Goal: Check status: Check status

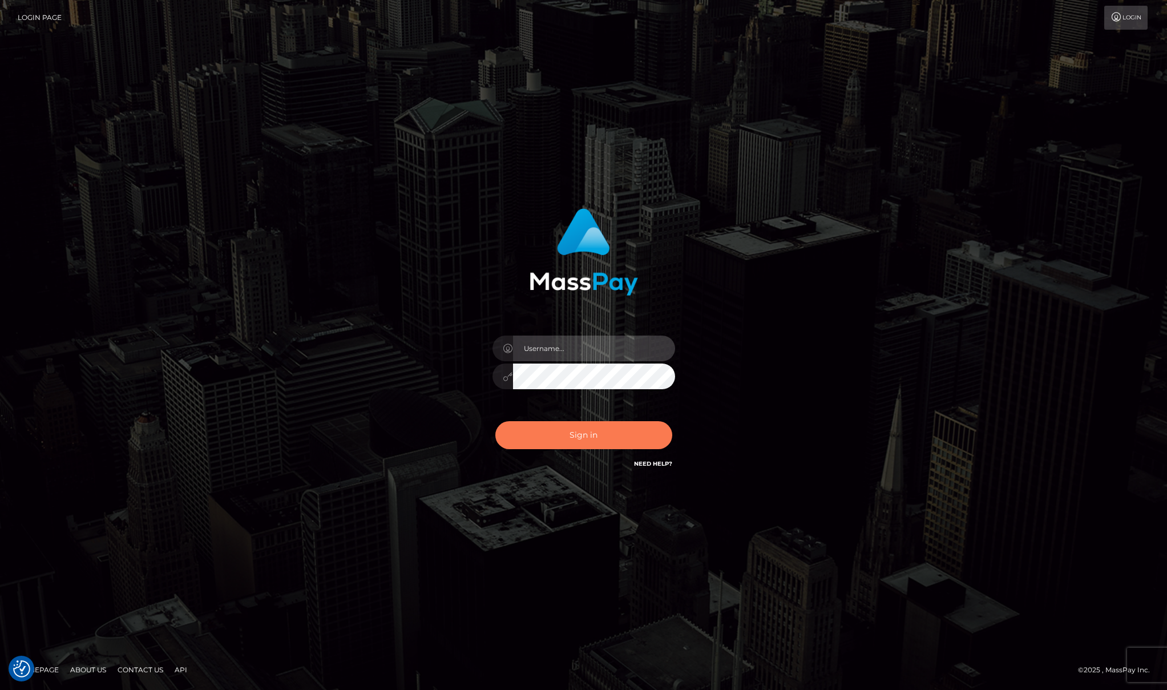
type input "Josue perales"
click at [551, 434] on button "Sign in" at bounding box center [583, 435] width 177 height 28
type input "Josue perales"
click at [556, 422] on button "Sign in" at bounding box center [583, 435] width 177 height 28
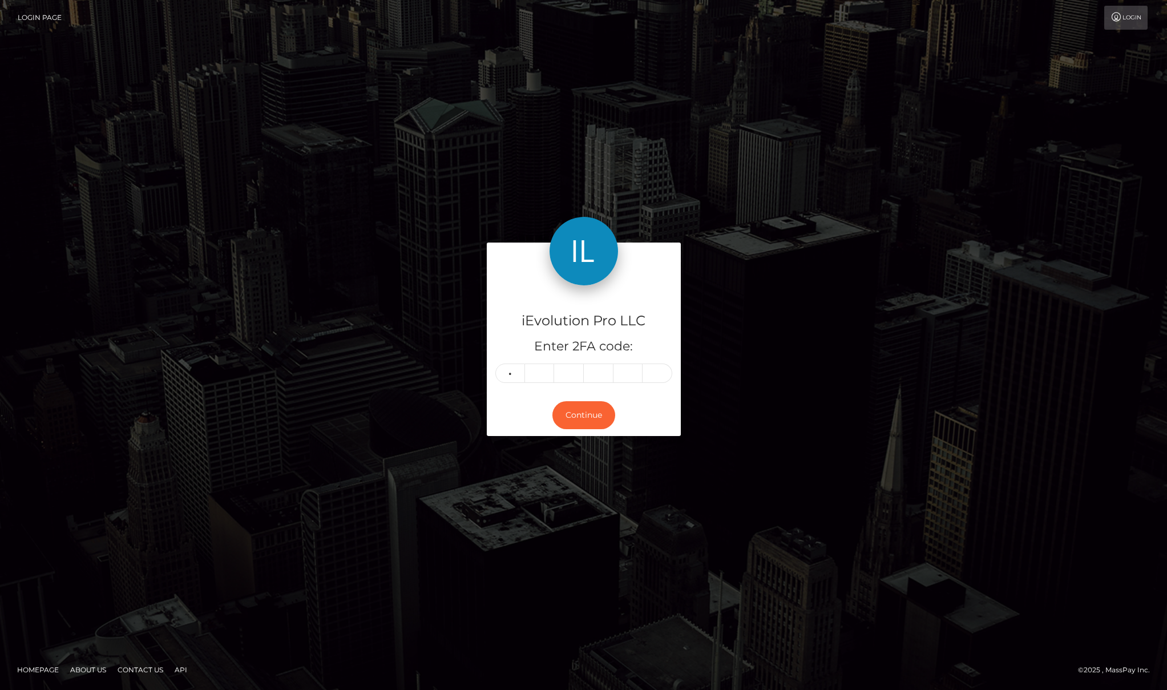
type input "8"
type input "5"
type input "6"
type input "4"
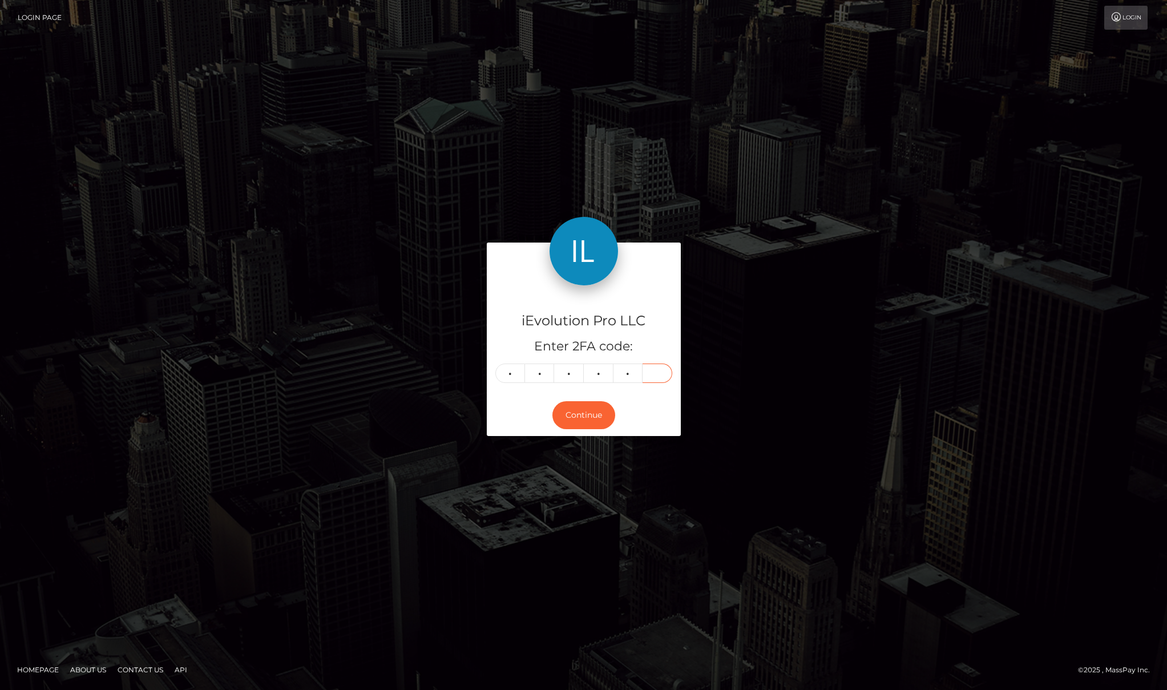
type input "7"
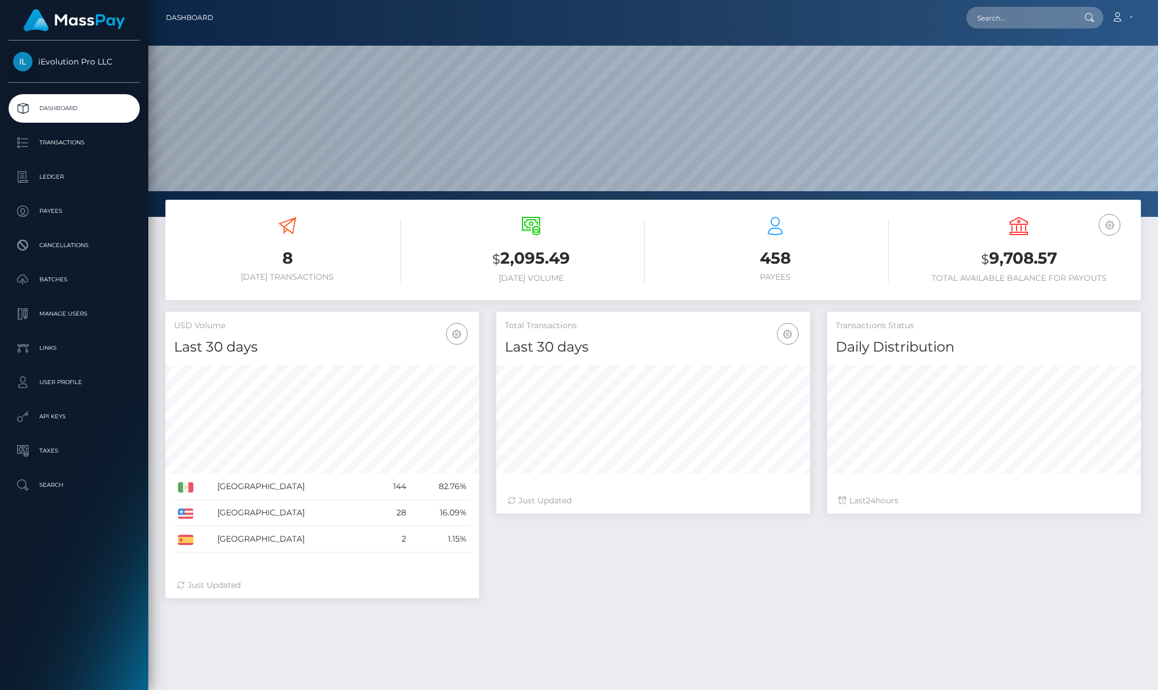
scroll to position [203, 314]
click at [29, 145] on p "Transactions" at bounding box center [74, 142] width 122 height 17
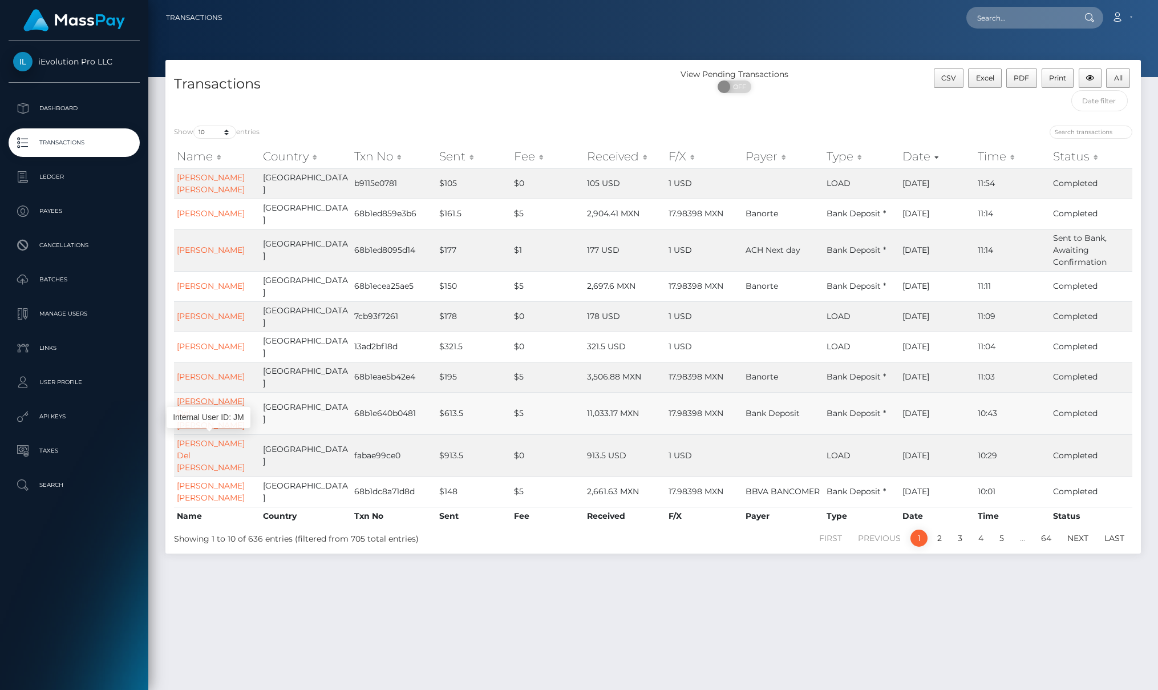
click at [213, 430] on link "[PERSON_NAME] Del [PERSON_NAME]" at bounding box center [211, 413] width 68 height 34
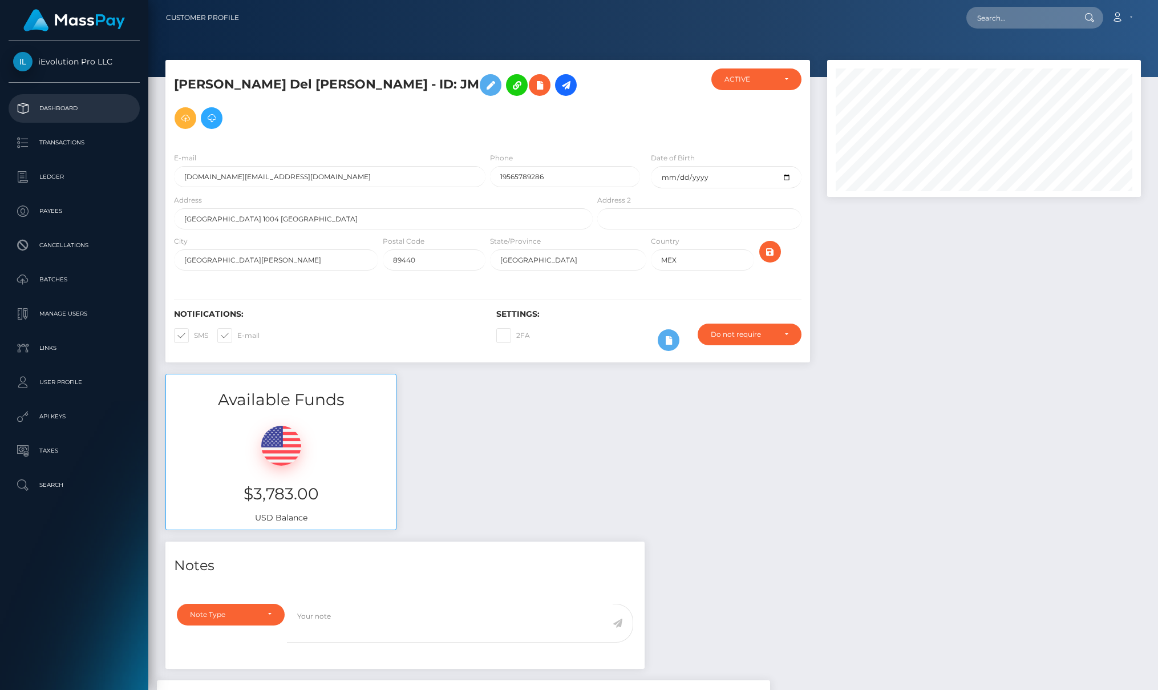
click at [58, 116] on p "Dashboard" at bounding box center [74, 108] width 122 height 17
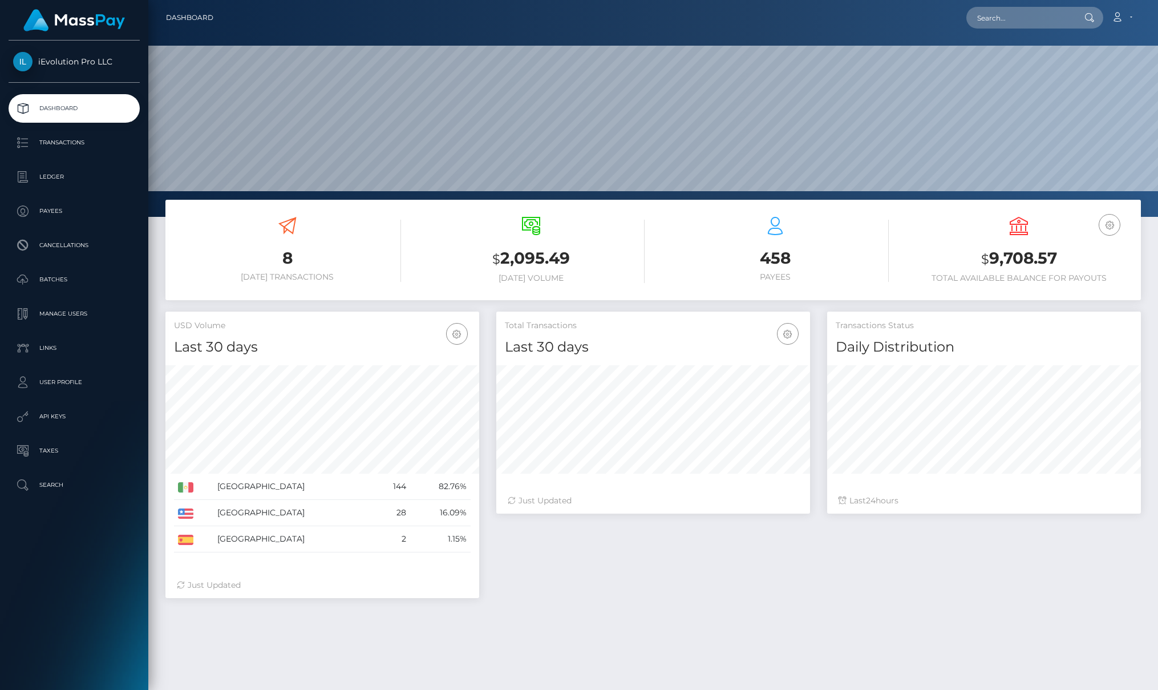
scroll to position [203, 314]
click at [47, 142] on p "Transactions" at bounding box center [74, 142] width 122 height 17
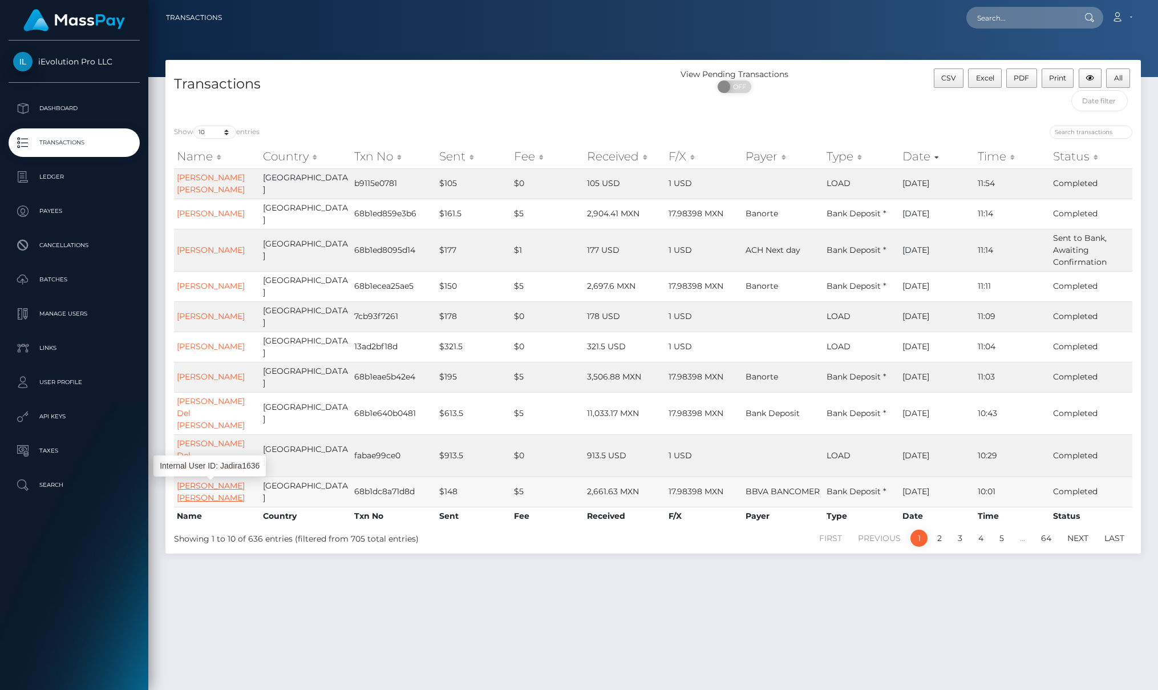
click at [198, 496] on link "Jadira Kareli Partida Gutierrez" at bounding box center [211, 491] width 68 height 22
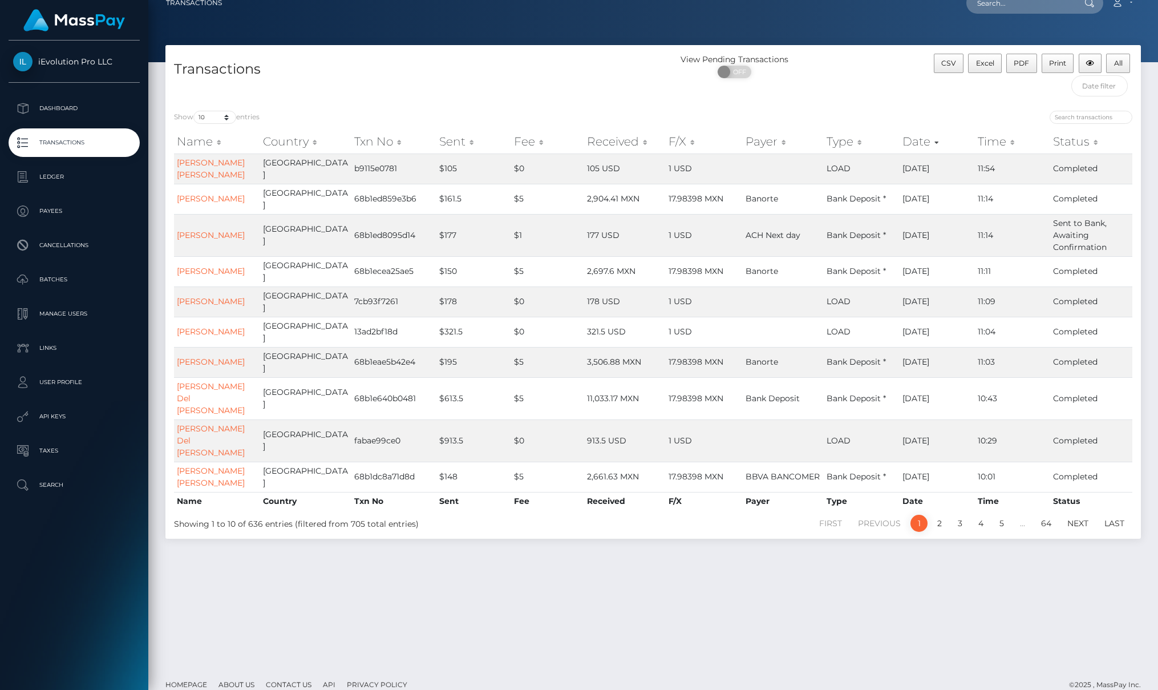
scroll to position [22, 0]
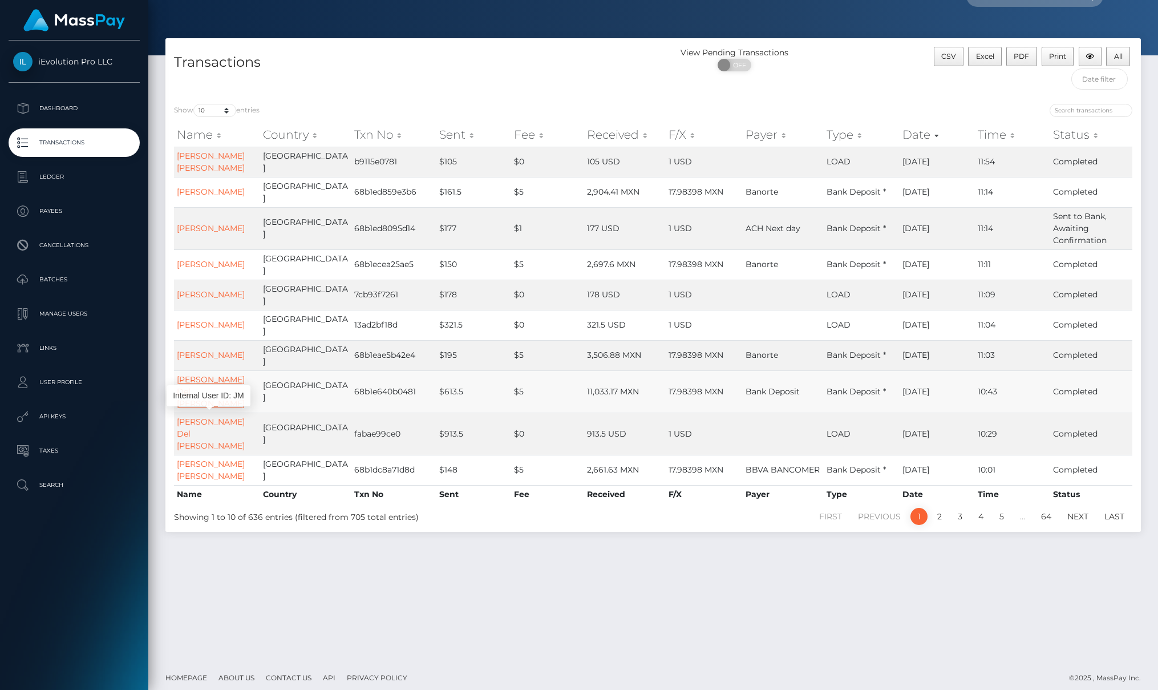
click at [209, 408] on link "Jaime Javier Del Angel Murillo" at bounding box center [211, 391] width 68 height 34
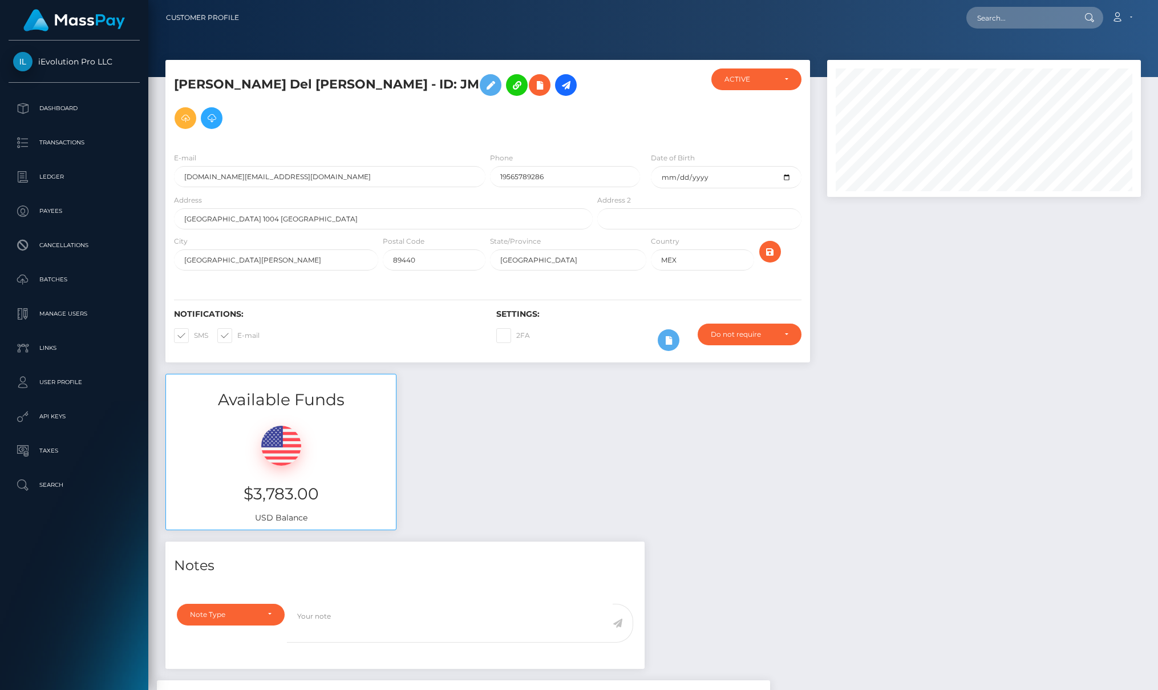
scroll to position [137, 314]
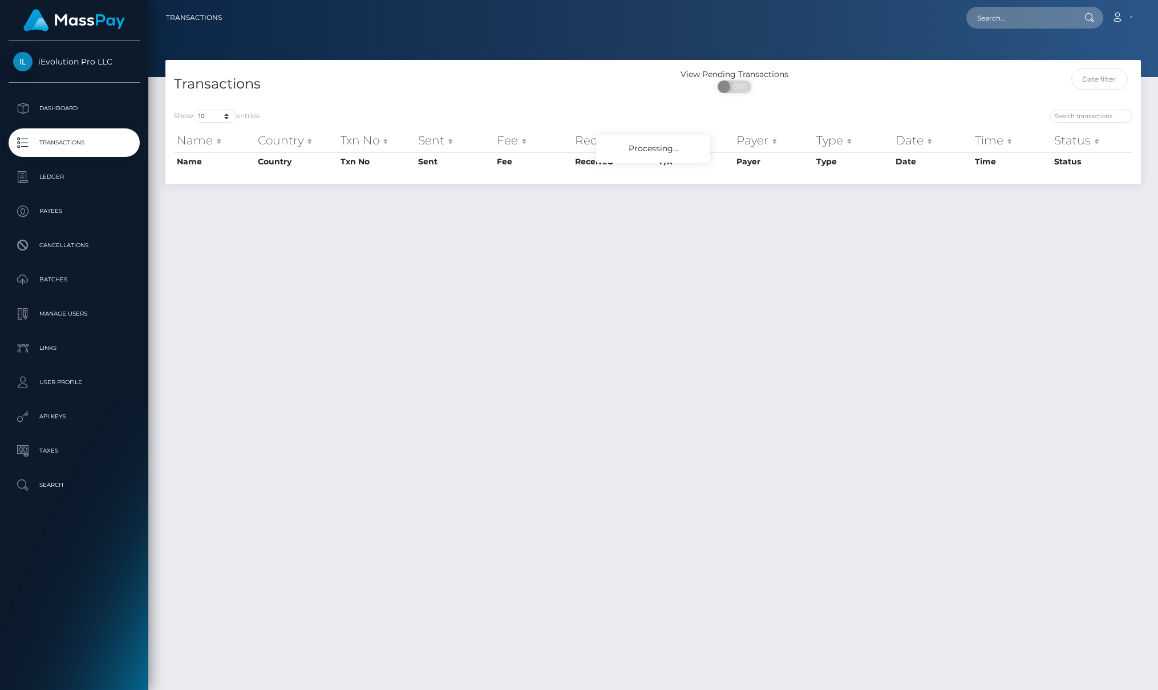
scroll to position [22, 0]
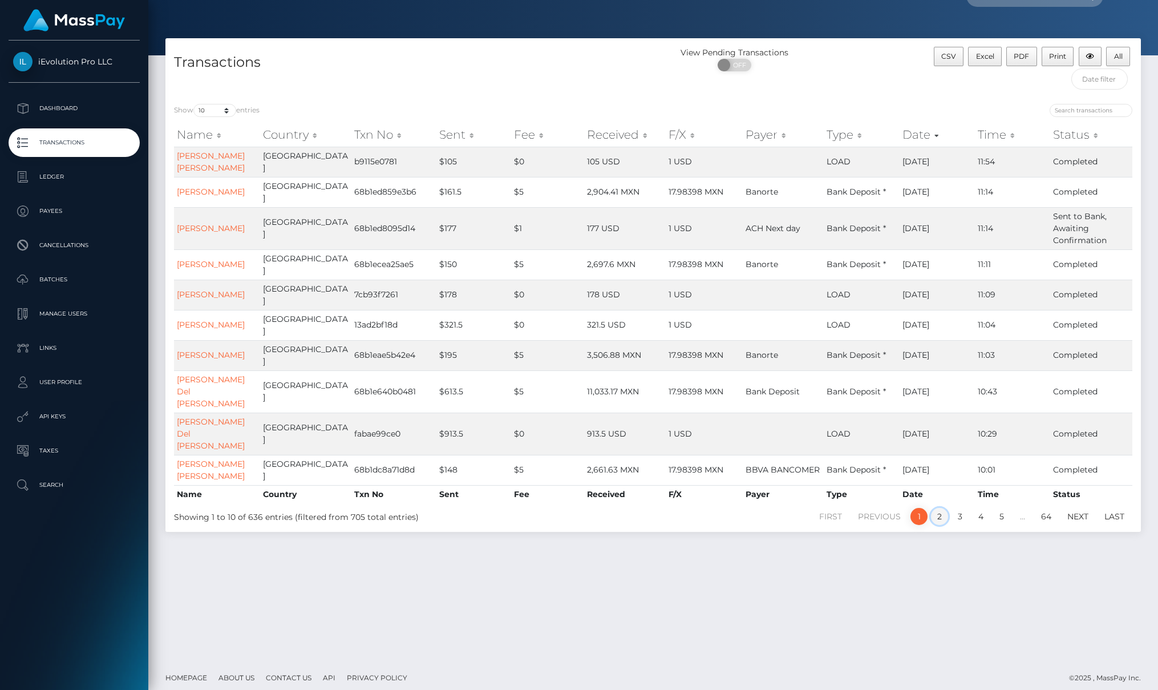
click at [941, 525] on link "2" at bounding box center [939, 516] width 17 height 17
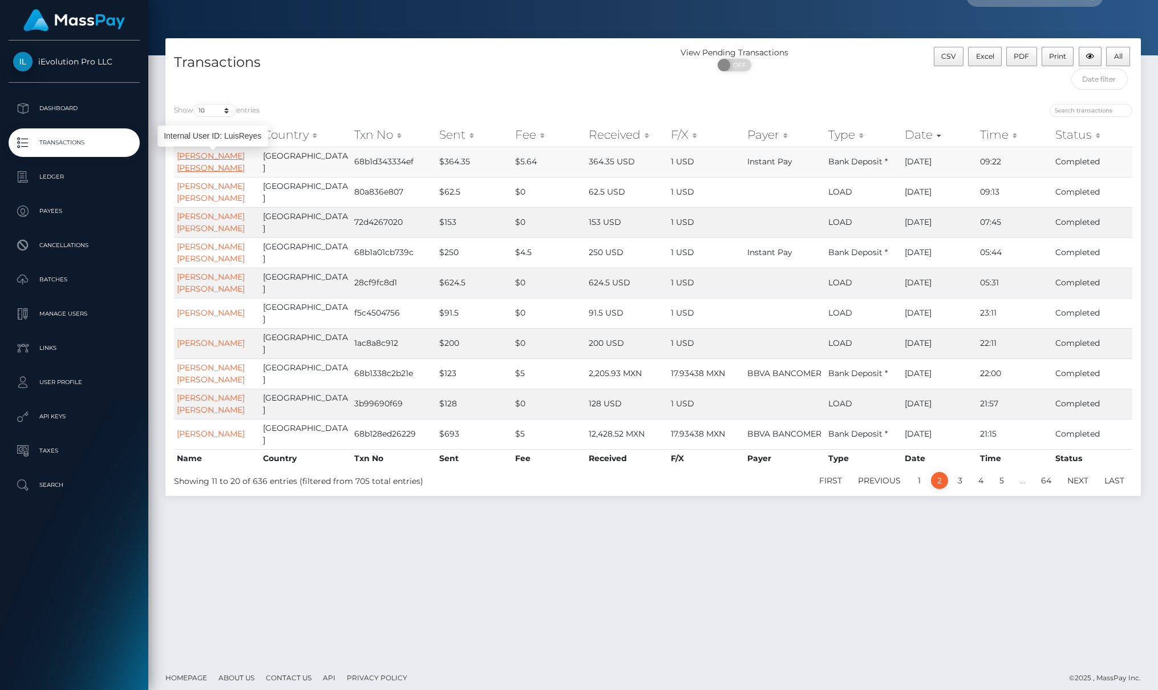
click at [200, 153] on link "Luis Alfonso Reyes" at bounding box center [211, 162] width 68 height 22
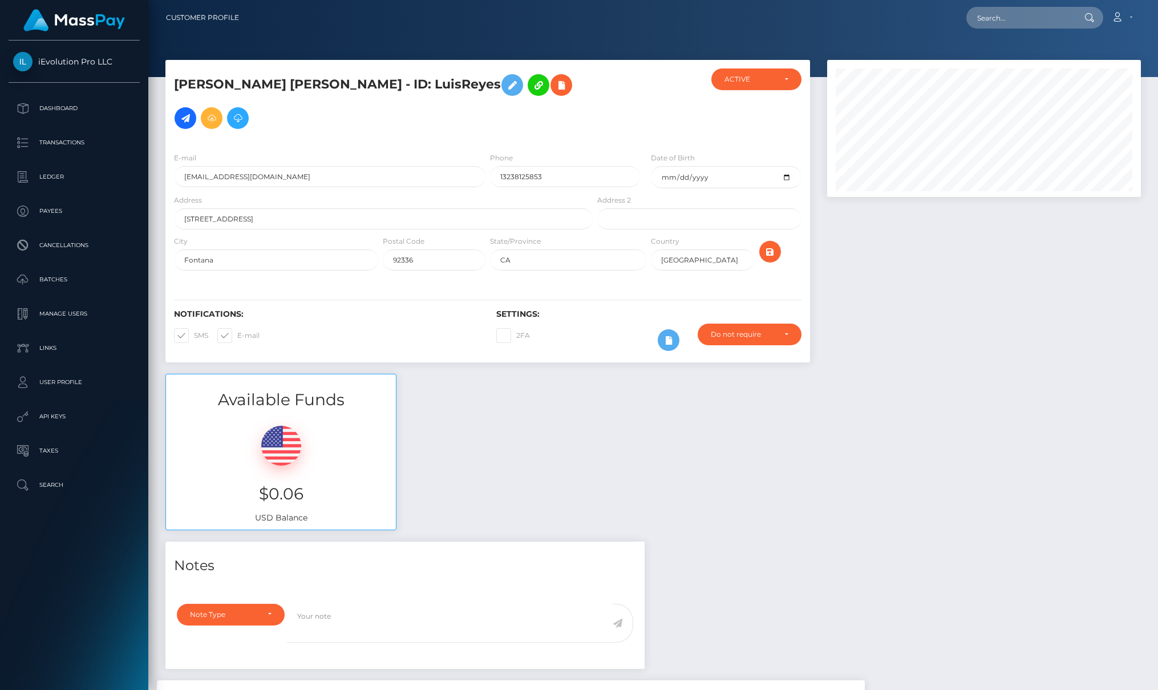
scroll to position [137, 314]
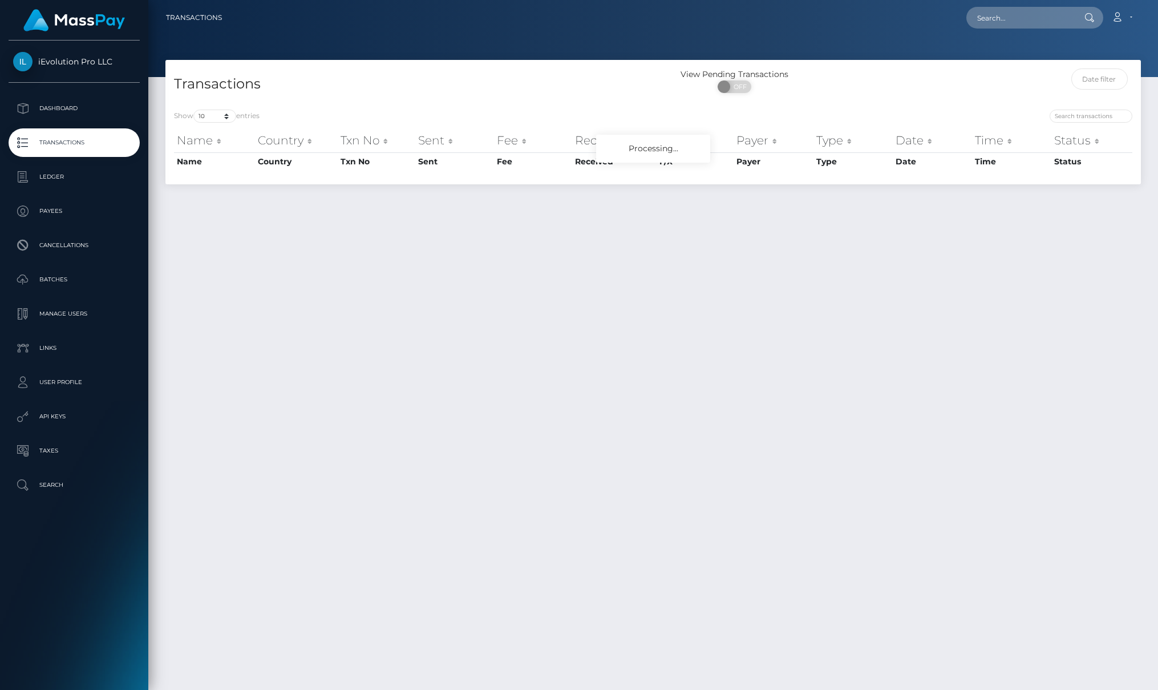
scroll to position [22, 0]
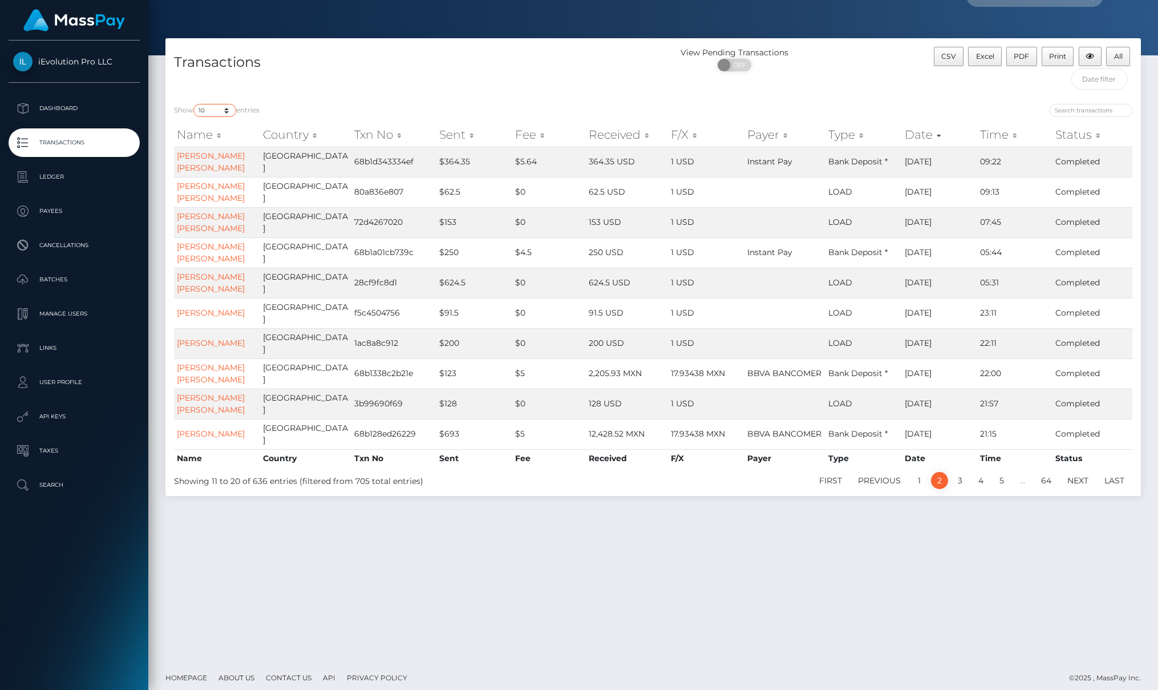
click at [219, 111] on select "10 25 50 100 250 500 1,000 3,500" at bounding box center [214, 110] width 43 height 13
select select "100"
click at [195, 104] on select "10 25 50 100 250 500 1,000 3,500" at bounding box center [214, 110] width 43 height 13
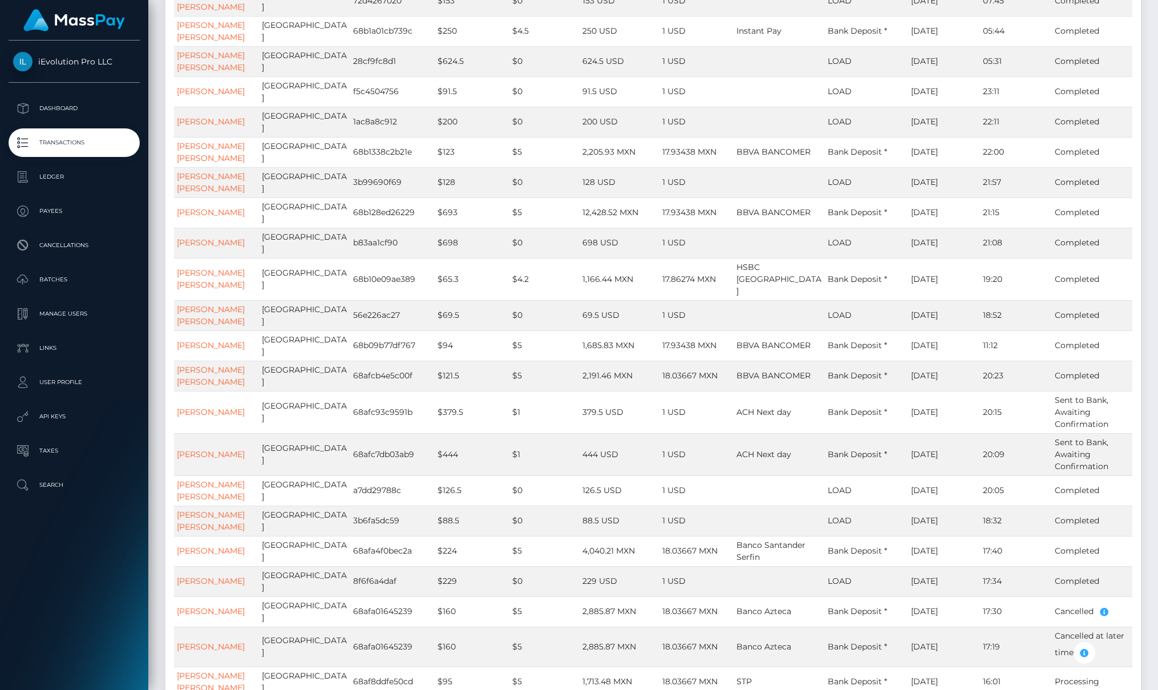
scroll to position [0, 0]
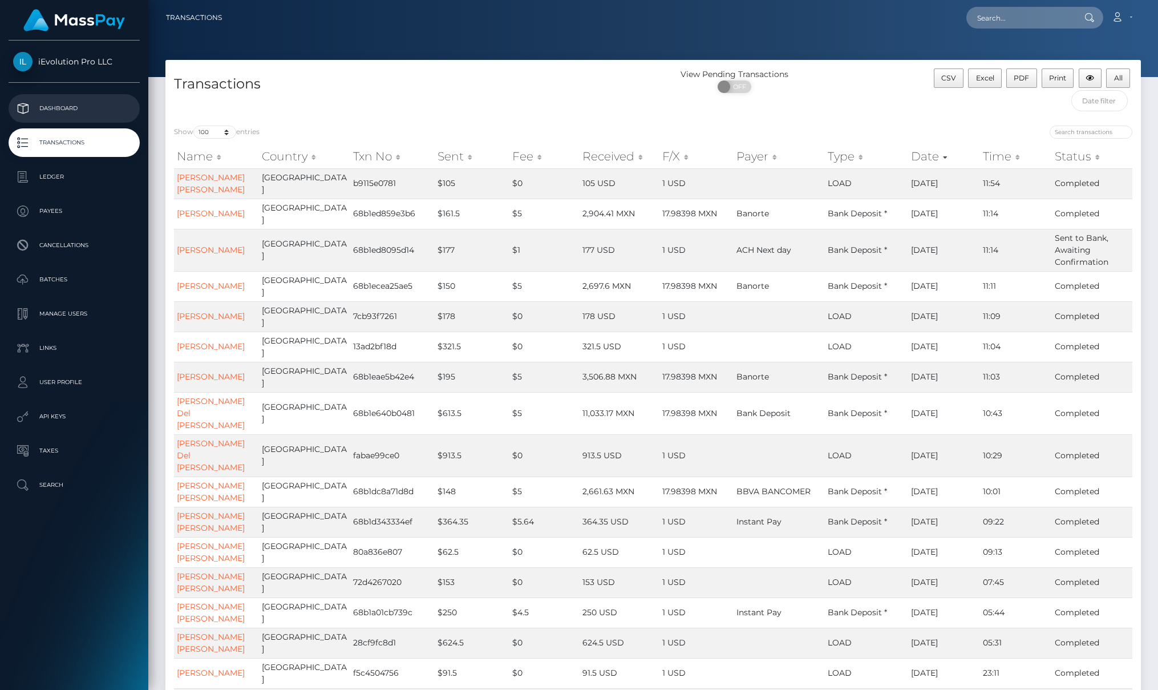
click at [54, 106] on p "Dashboard" at bounding box center [74, 108] width 122 height 17
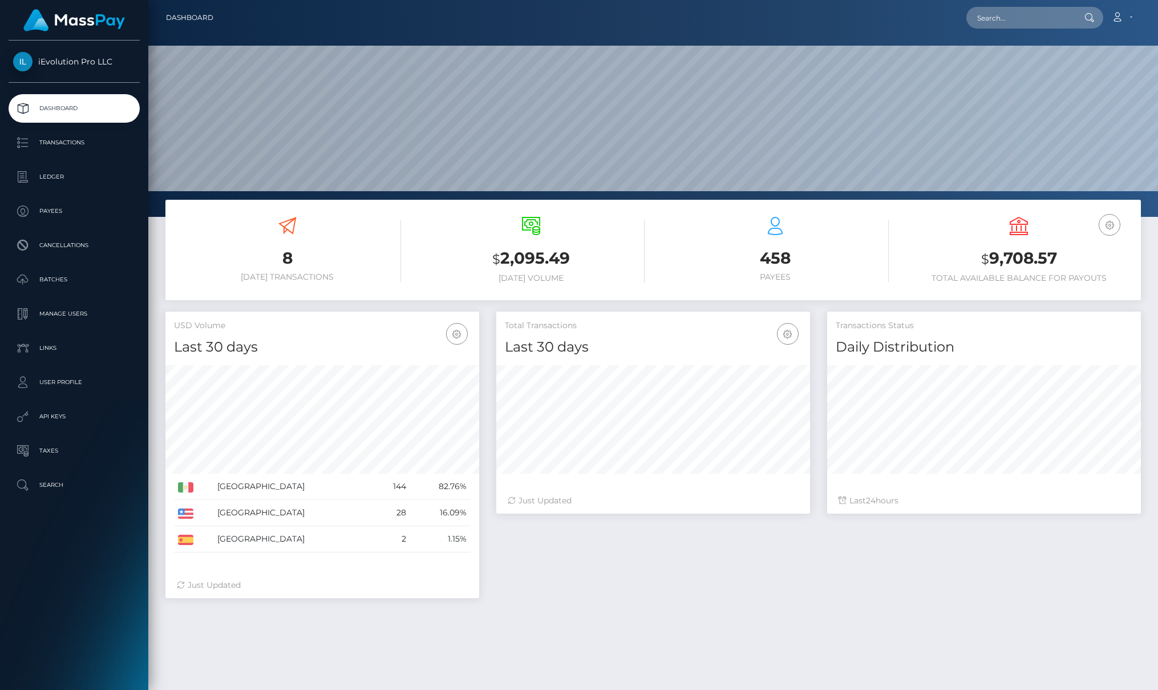
scroll to position [203, 314]
